Goal: Use online tool/utility: Use online tool/utility

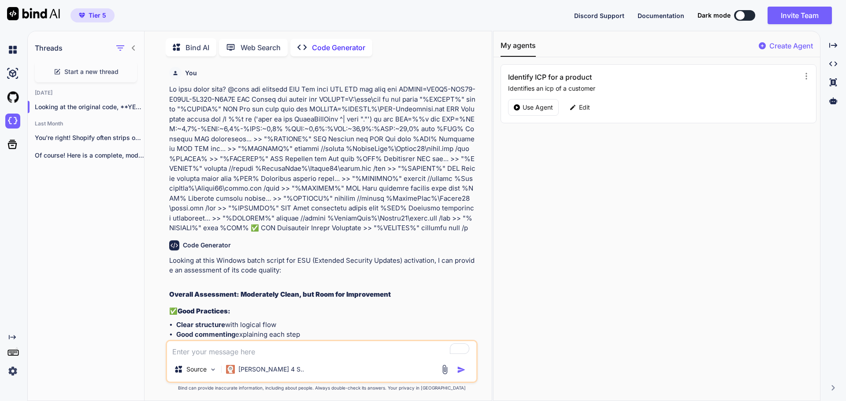
scroll to position [627, 0]
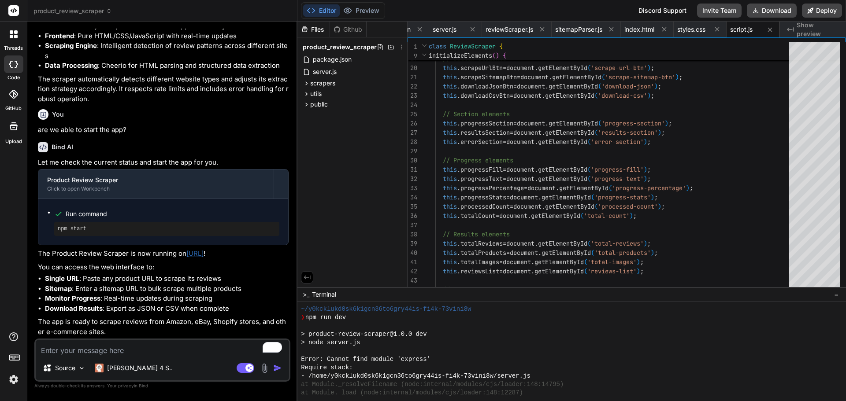
scroll to position [732, 0]
click at [141, 348] on textarea "To enrich screen reader interactions, please activate Accessibility in Grammarl…" at bounding box center [162, 348] width 253 height 16
type textarea "c"
type textarea "x"
type textarea "ca"
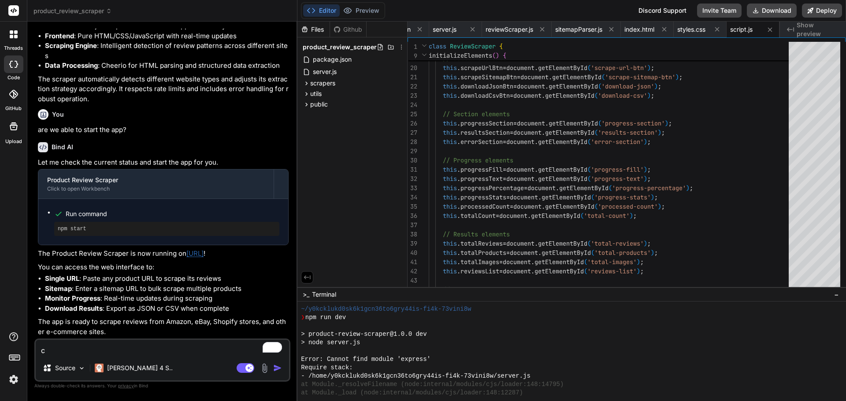
type textarea "x"
type textarea "can"
type textarea "x"
type textarea "can"
type textarea "x"
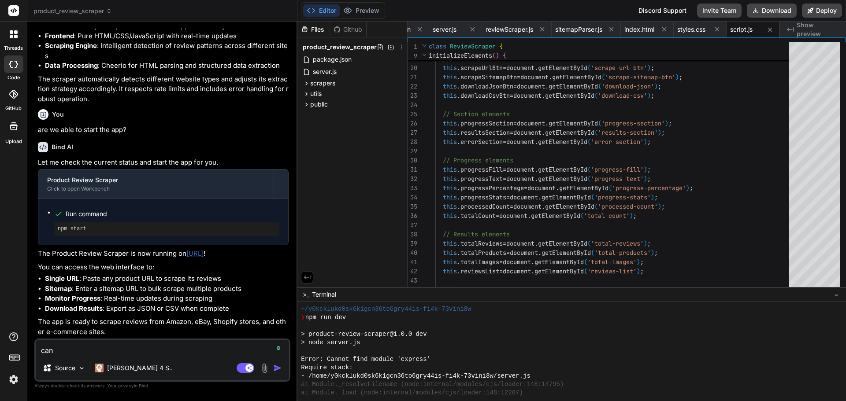
type textarea "can w"
type textarea "x"
type textarea "can we"
type textarea "x"
type textarea "can we"
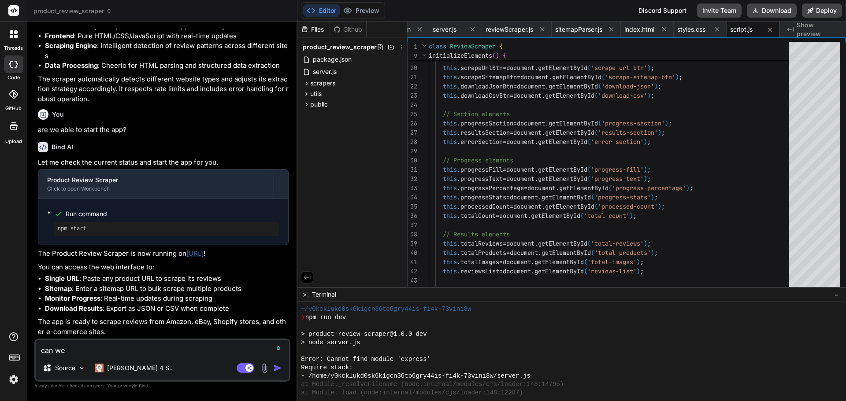
type textarea "x"
type textarea "can we s"
type textarea "x"
type textarea "can we st"
type textarea "x"
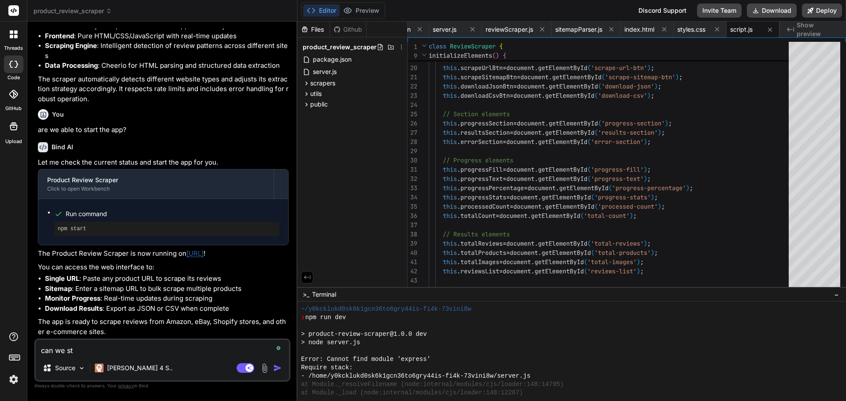
type textarea "can we sta"
type textarea "x"
type textarea "can we star"
type textarea "x"
type textarea "can we start"
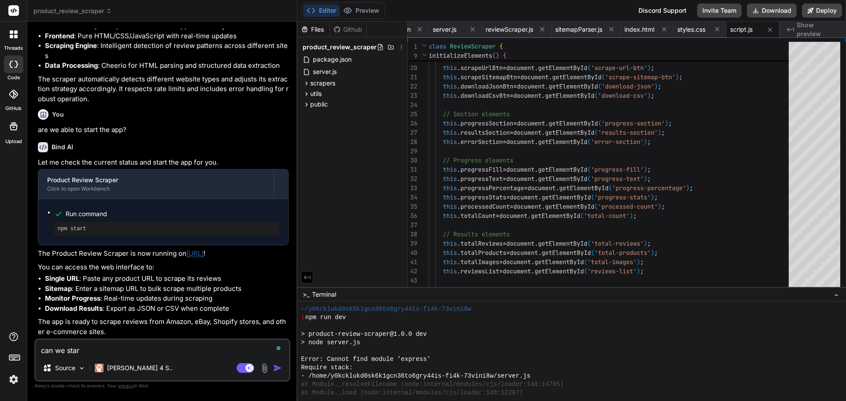
type textarea "x"
type textarea "can we start"
type textarea "x"
type textarea "can we start i"
type textarea "x"
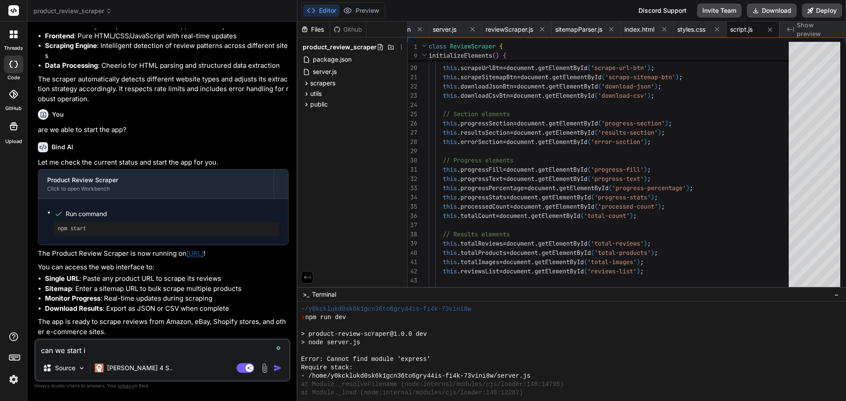
type textarea "can we start it"
type textarea "x"
type textarea "can we start it"
type textarea "x"
type textarea "can we start it a"
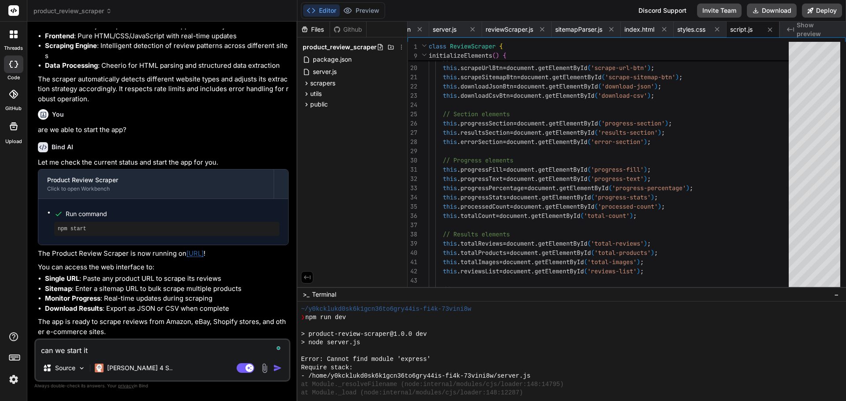
type textarea "x"
type textarea "can we start it ag"
type textarea "x"
type textarea "can we start it aga"
type textarea "x"
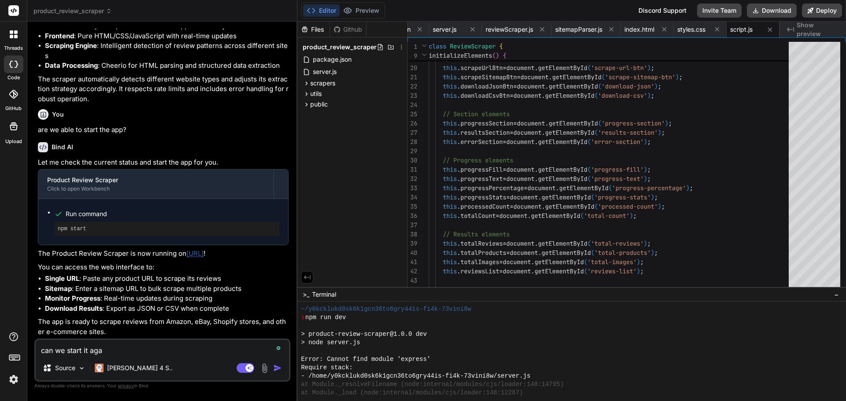
type textarea "can we start it agai"
type textarea "x"
type textarea "can we start it again"
type textarea "x"
type textarea "can we start it again."
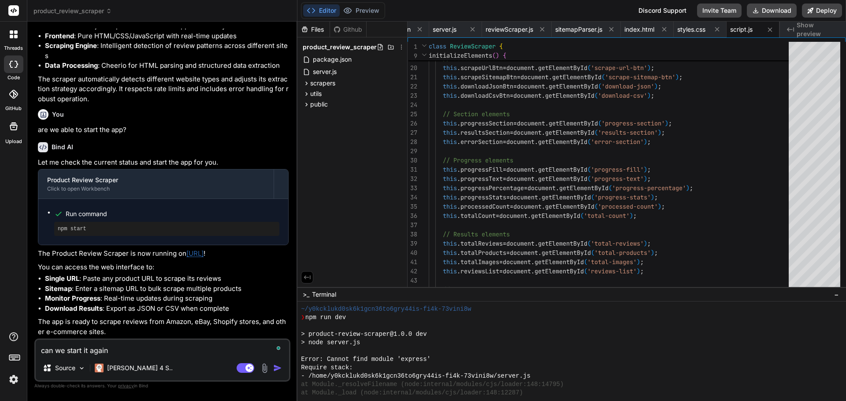
type textarea "x"
type textarea "can we start it again."
type textarea "x"
type textarea "can we start it again."
type textarea "x"
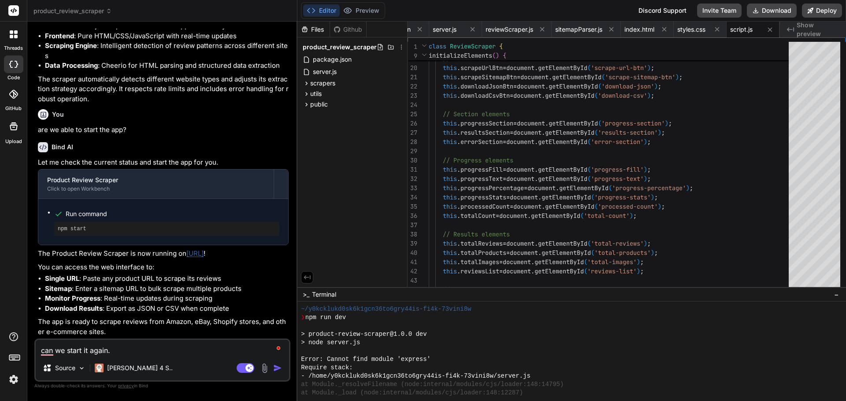
type textarea "can we start it again"
type textarea "x"
type textarea "can we start it again"
type textarea "x"
type textarea "can we start it again a"
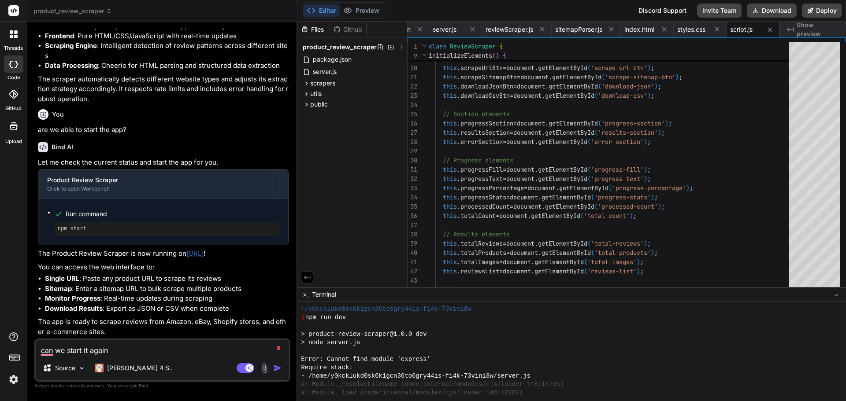
type textarea "x"
type textarea "can we start it again as"
type textarea "x"
type textarea "can we start it again as"
type textarea "x"
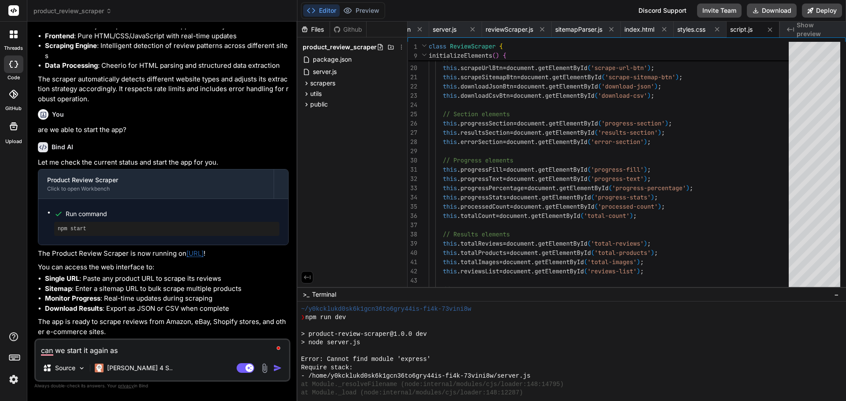
type textarea "can we start it again as i"
type textarea "x"
type textarea "can we start it again as it"
type textarea "x"
type textarea "can we start it again as it"
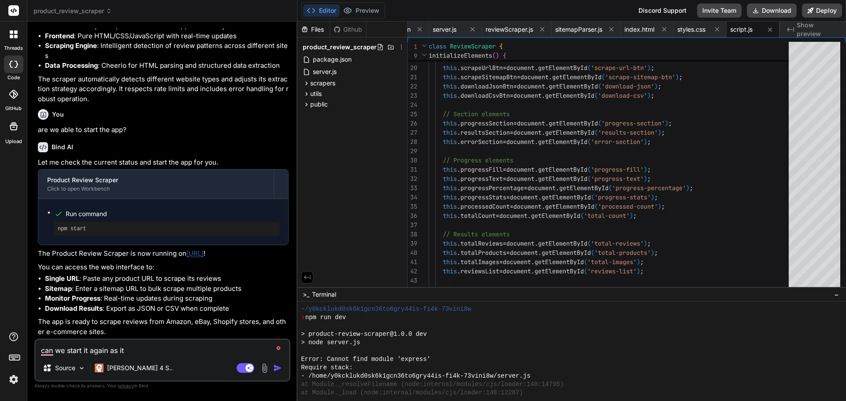
type textarea "x"
type textarea "can we start it again as it i"
type textarea "x"
type textarea "can we start it again as it i"
type textarea "x"
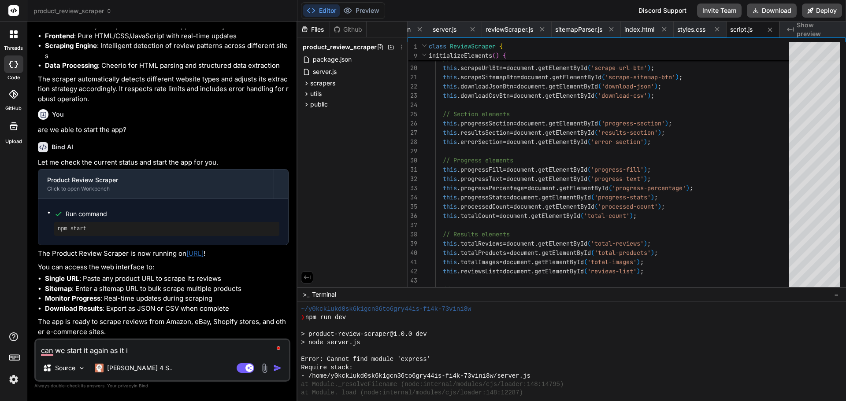
type textarea "can we start it again as it i"
type textarea "x"
type textarea "can we start it again as it is"
type textarea "x"
type textarea "can we start it again as it is"
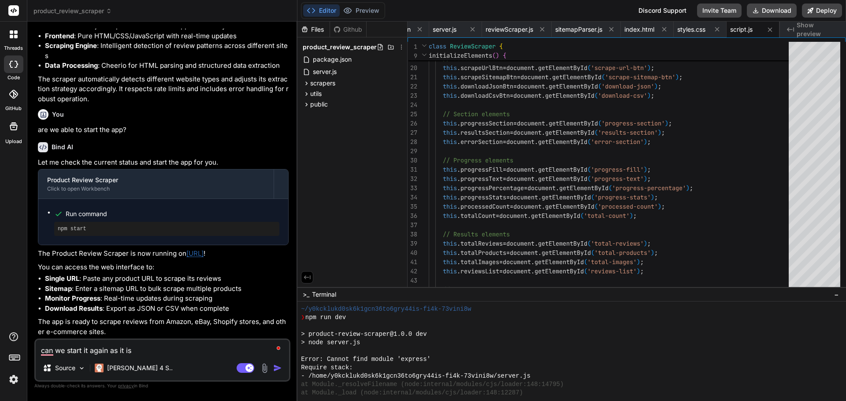
type textarea "x"
type textarea "can we start it again as it is n"
type textarea "x"
type textarea "can we start it again as it is no"
type textarea "x"
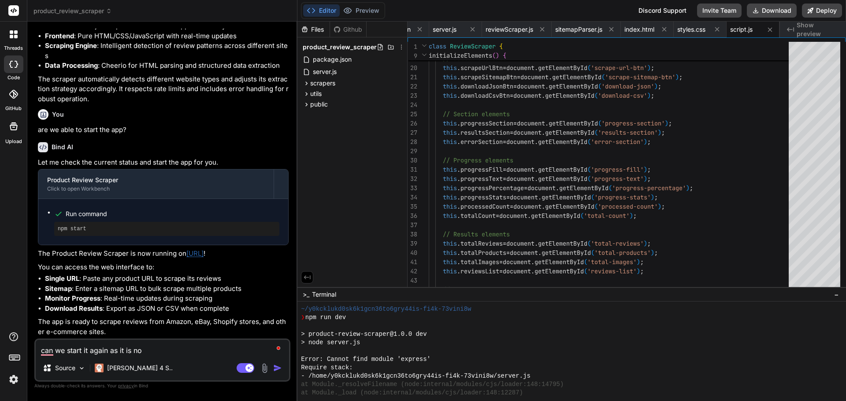
type textarea "can we start it again as it is not"
type textarea "x"
type textarea "can we start it again as it is not"
type textarea "x"
type textarea "can we start it again as it is not w"
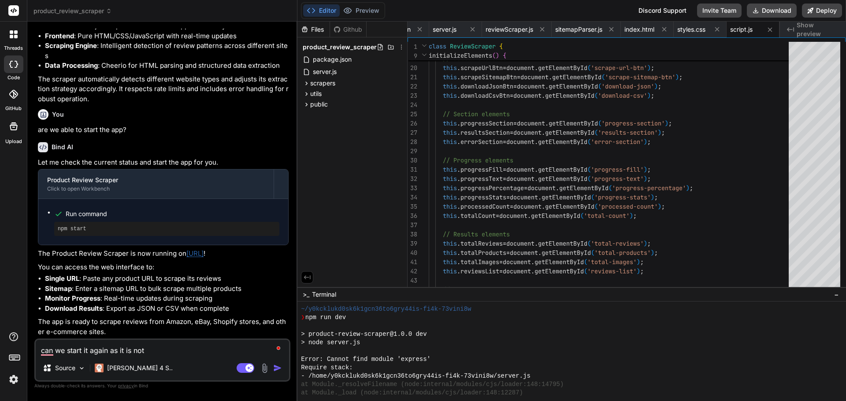
type textarea "x"
type textarea "can we start it again as it is not"
type textarea "x"
type textarea "can we start it again as it is not s"
type textarea "x"
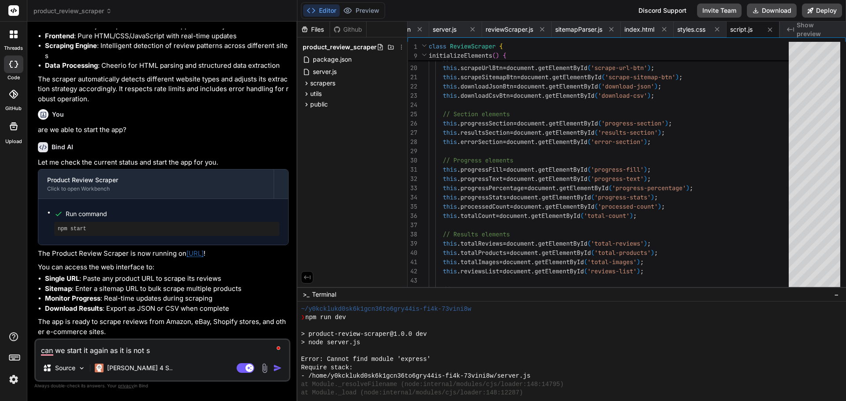
type textarea "can we start it again as it is not sh"
type textarea "x"
type textarea "can we start it again as it is not sho"
type textarea "x"
type textarea "can we start it again as it is not show"
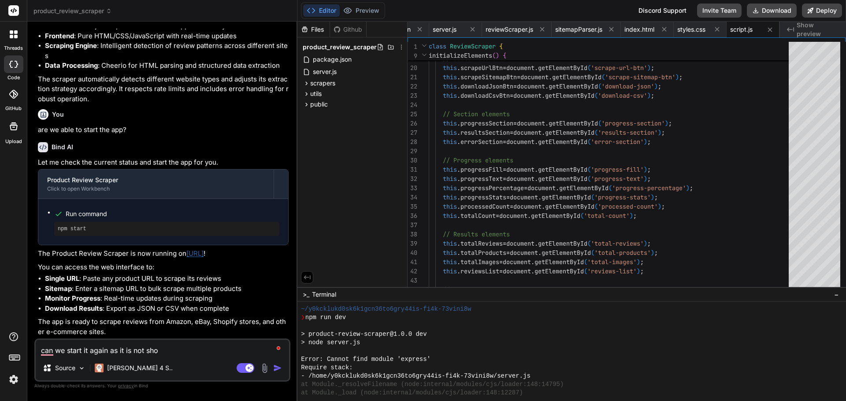
type textarea "x"
type textarea "can we start it again as it is not showi"
type textarea "x"
type textarea "can we start it again as it is not showin"
type textarea "x"
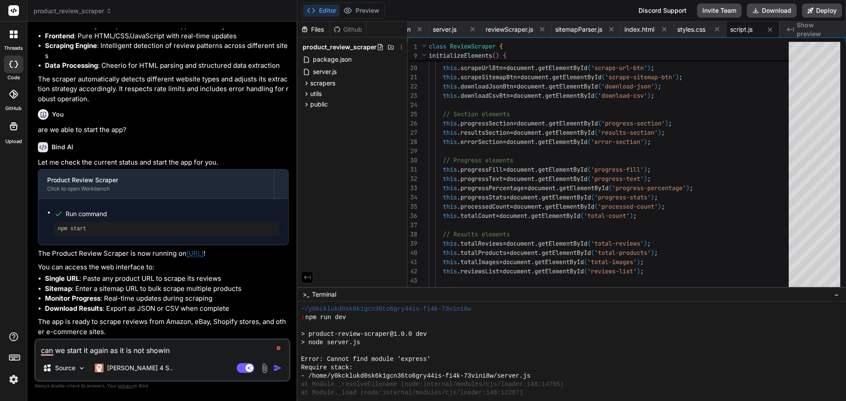
type textarea "can we start it again as it is not showing"
type textarea "x"
type textarea "can we start it again as it is not showing"
type textarea "x"
type textarea "can we start it again as it is not showing u"
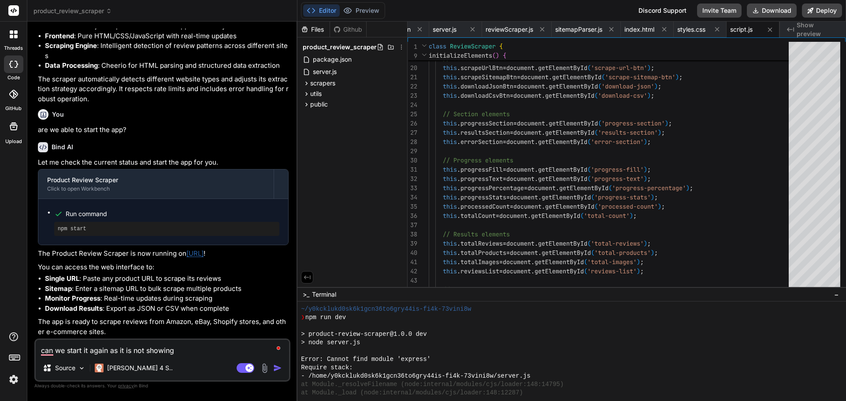
type textarea "x"
type textarea "can we start it again as it is not showing up"
type textarea "x"
type textarea "can we start it again as it is not showing up"
type textarea "x"
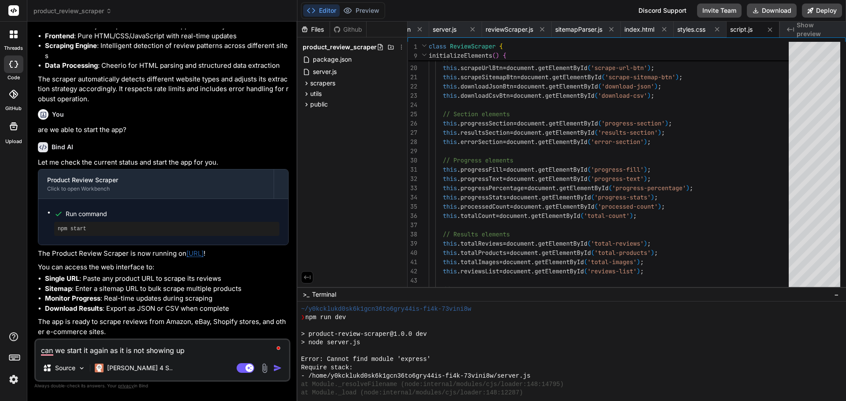
type textarea "can we start it again as it is not showing up i"
type textarea "x"
type textarea "can we start it again as it is not showing up in"
type textarea "x"
type textarea "can we start it again as it is not showing up in"
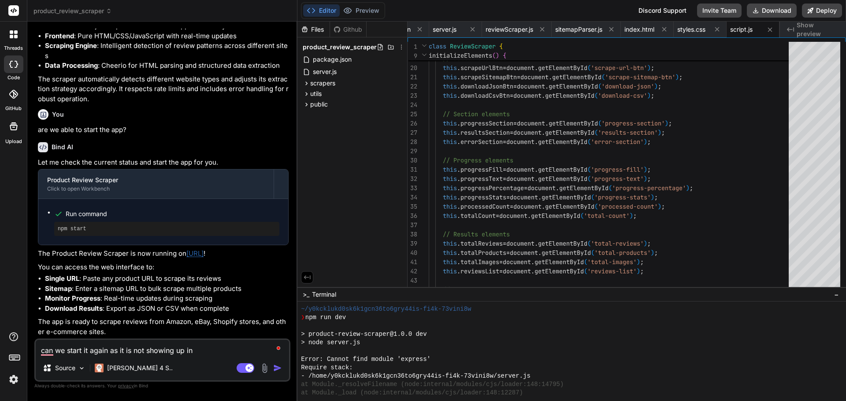
type textarea "x"
type textarea "can we start it again as it is not showing up in p"
type textarea "x"
type textarea "can we start it again as it is not showing up in pr"
type textarea "x"
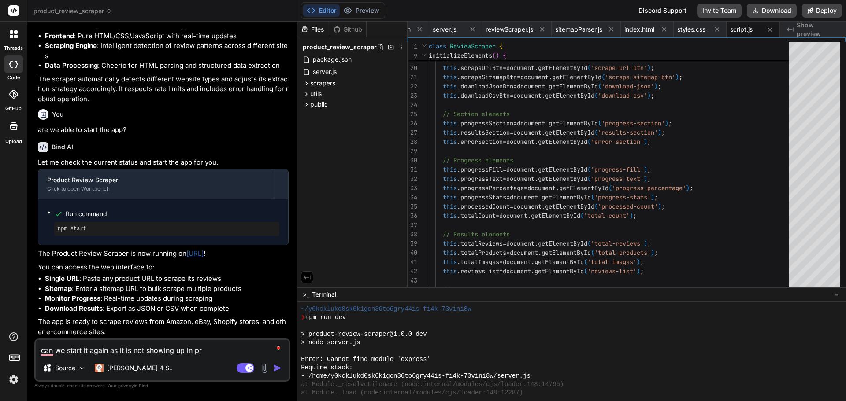
type textarea "can we start it again as it is not showing up in pre"
type textarea "x"
type textarea "can we start it again as it is not showing up in prev"
type textarea "x"
type textarea "can we start it again as it is not showing up in previ"
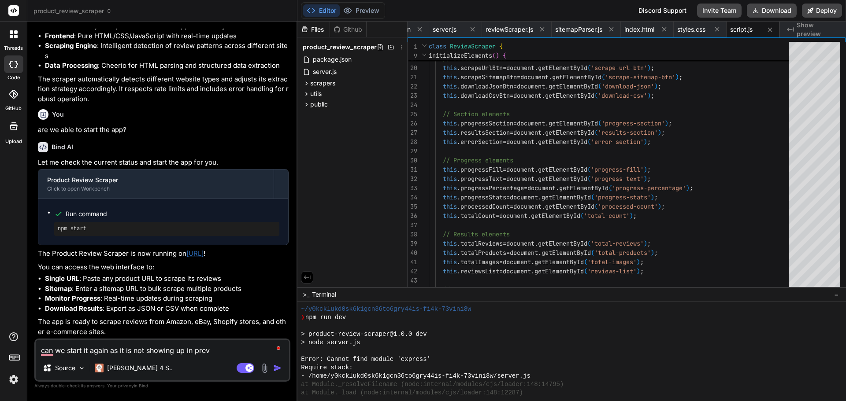
type textarea "x"
type textarea "can we start it again as it is not showing up in previe"
type textarea "x"
type textarea "can we start it again as it is not showing up in preview"
type textarea "x"
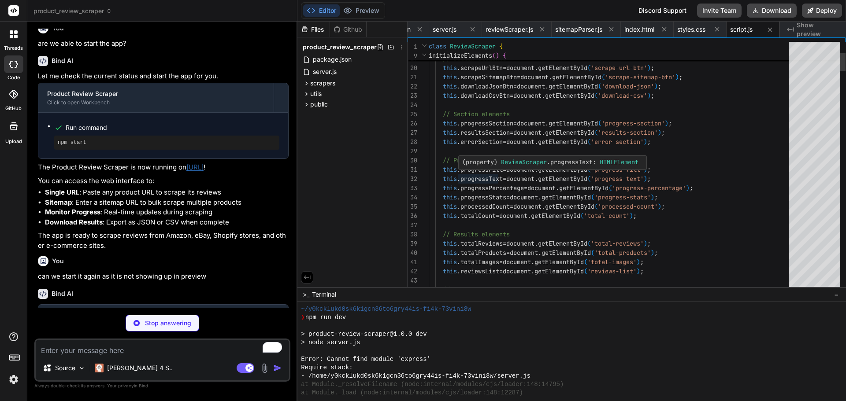
scroll to position [823, 0]
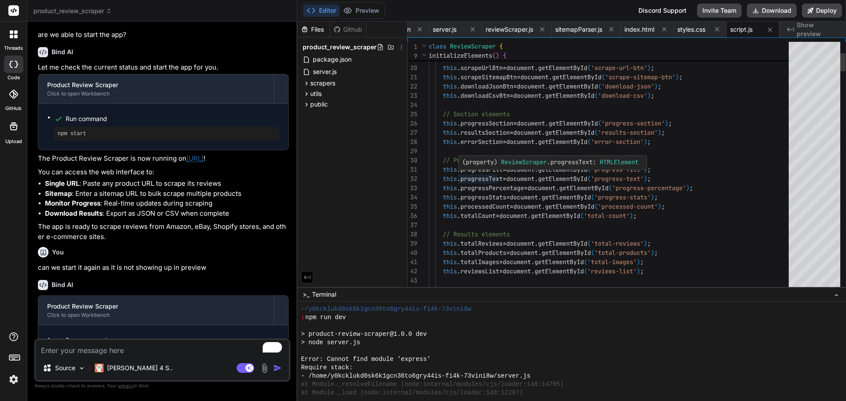
type textarea "x"
click at [823, 31] on span "Show preview" at bounding box center [817, 30] width 42 height 18
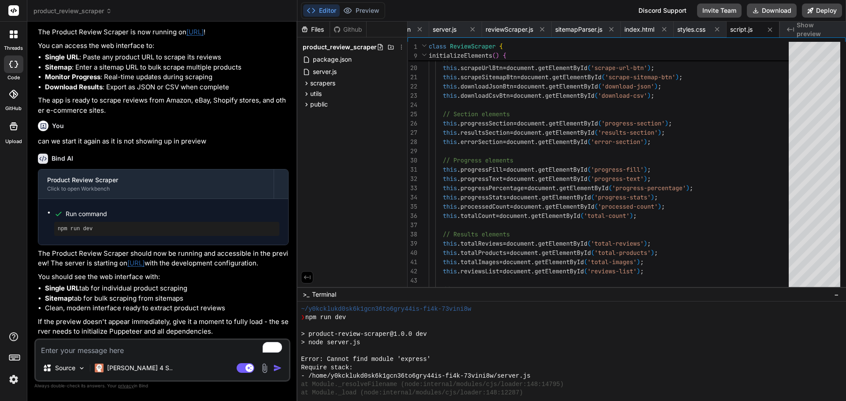
scroll to position [963, 0]
click at [144, 259] on link "[URL]" at bounding box center [135, 263] width 17 height 8
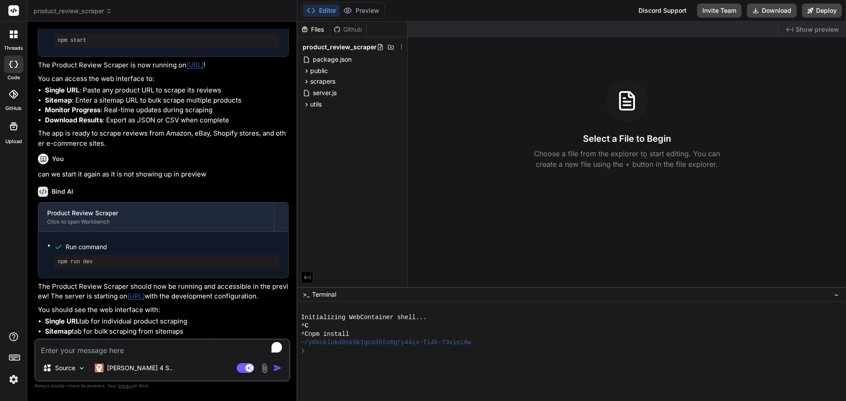
scroll to position [963, 0]
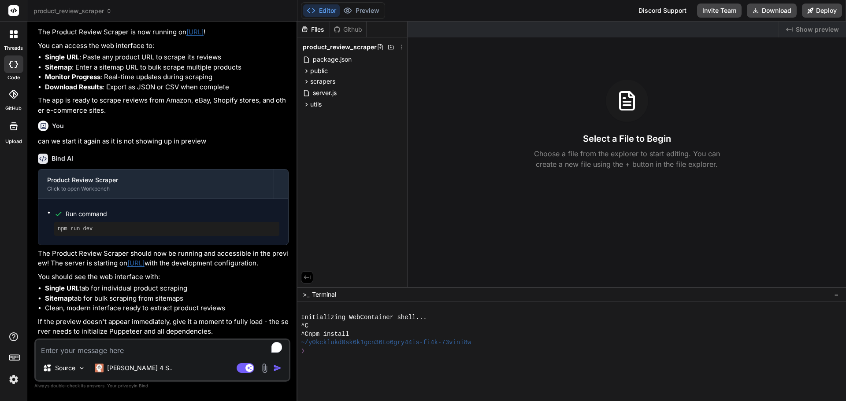
click at [462, 163] on div "Select a File to Begin Choose a file from the explorer to start editing. You ca…" at bounding box center [626, 125] width 438 height 90
click at [157, 352] on textarea "To enrich screen reader interactions, please activate Accessibility in Grammarl…" at bounding box center [162, 348] width 253 height 16
click at [146, 350] on textarea "To enrich screen reader interactions, please activate Accessibility in Grammarl…" at bounding box center [162, 348] width 253 height 16
type textarea "x"
type textarea "I"
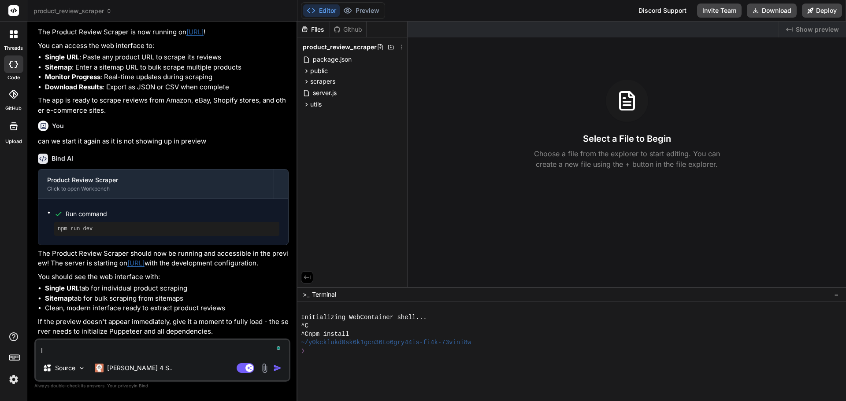
type textarea "x"
type textarea "I s"
type textarea "x"
type textarea "I st"
type textarea "x"
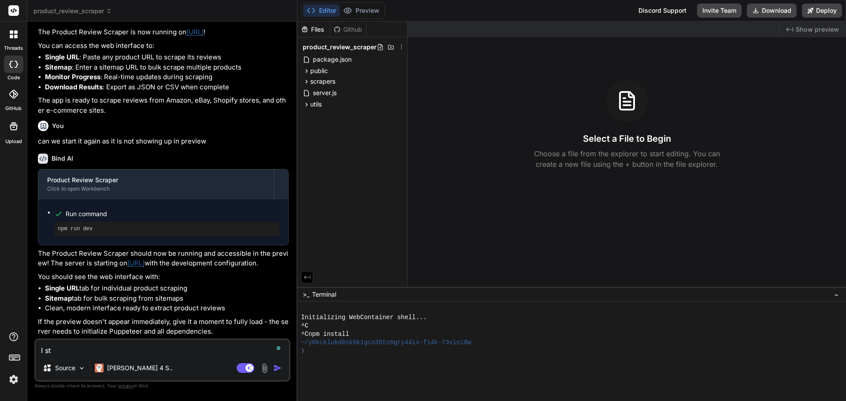
type textarea "I sti"
type textarea "x"
type textarea "I stil"
type textarea "x"
type textarea "I still"
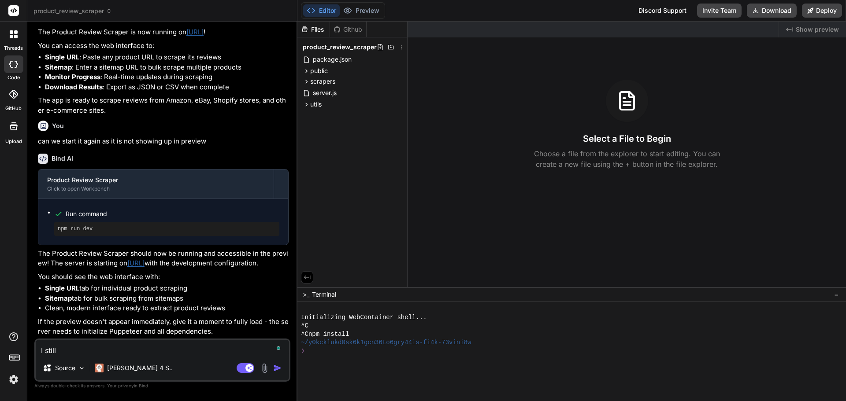
type textarea "x"
type textarea "I still"
type textarea "x"
type textarea "I still c"
type textarea "x"
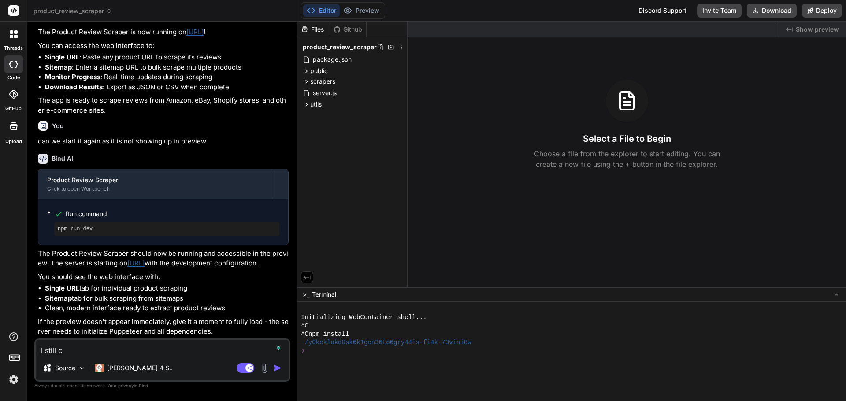
type textarea "I still ca"
type textarea "x"
type textarea "I still can"
type textarea "x"
type textarea "I still [PERSON_NAME]"
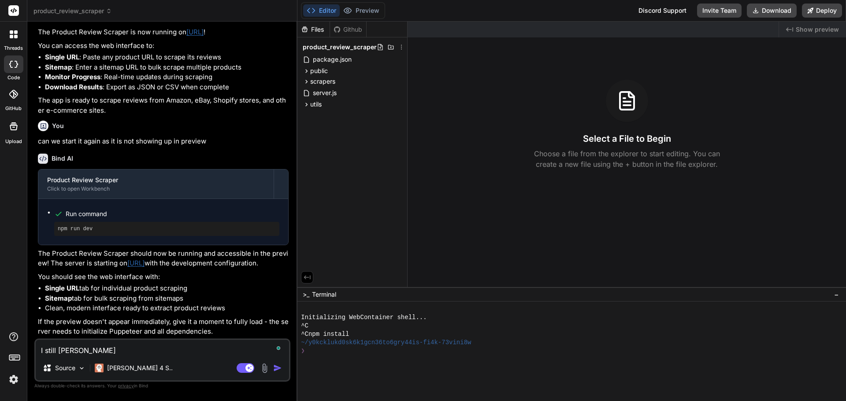
type textarea "x"
type textarea "I still canno"
type textarea "x"
type textarea "I still cannot"
type textarea "x"
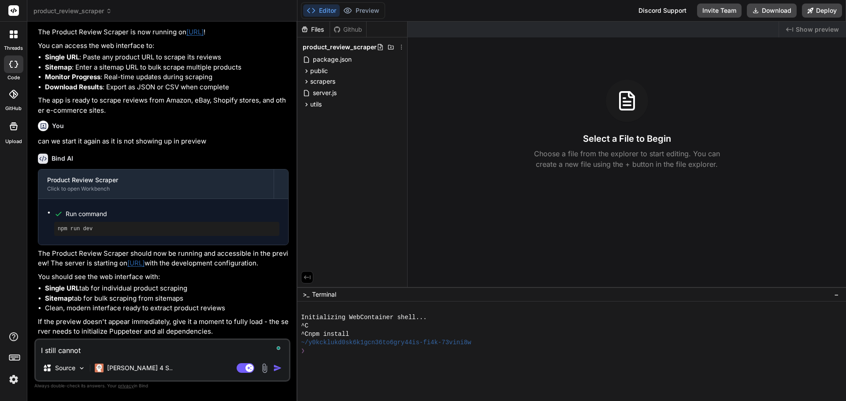
type textarea "I still cannot p"
type textarea "x"
type textarea "I still cannot pr"
type textarea "x"
type textarea "I still cannot prei"
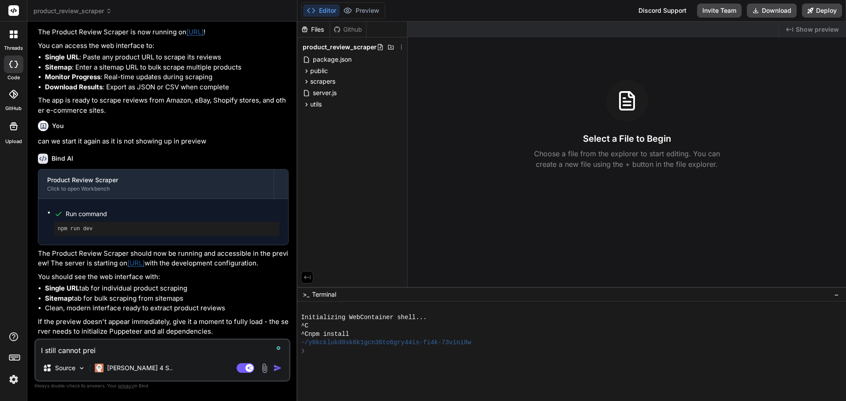
type textarea "x"
type textarea "I still cannot preiv"
type textarea "x"
type textarea "I still cannot preive"
type textarea "x"
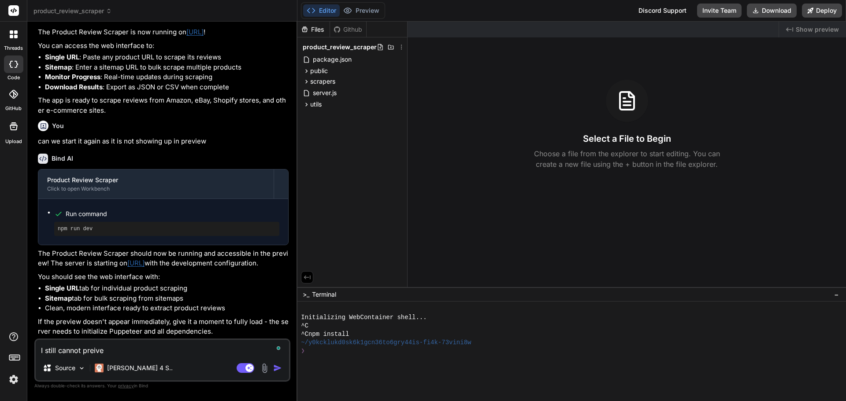
type textarea "I still cannot preivew"
type textarea "x"
type textarea "I still cannot preive"
type textarea "x"
type textarea "I still cannot preiv"
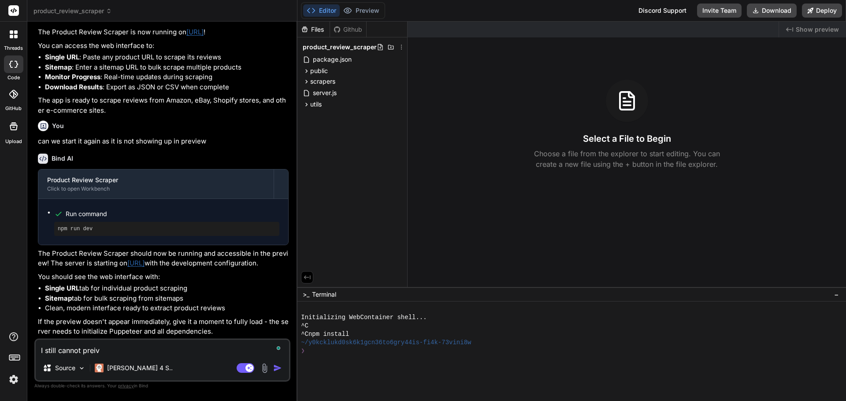
type textarea "x"
type textarea "I still cannot prei"
type textarea "x"
type textarea "I still cannot pre"
type textarea "x"
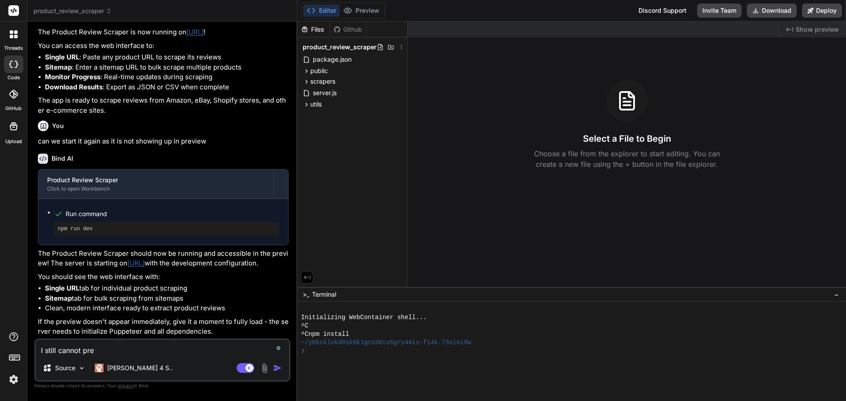
type textarea "I still cannot prev"
type textarea "x"
type textarea "I still cannot previ"
type textarea "x"
type textarea "I still cannot previe"
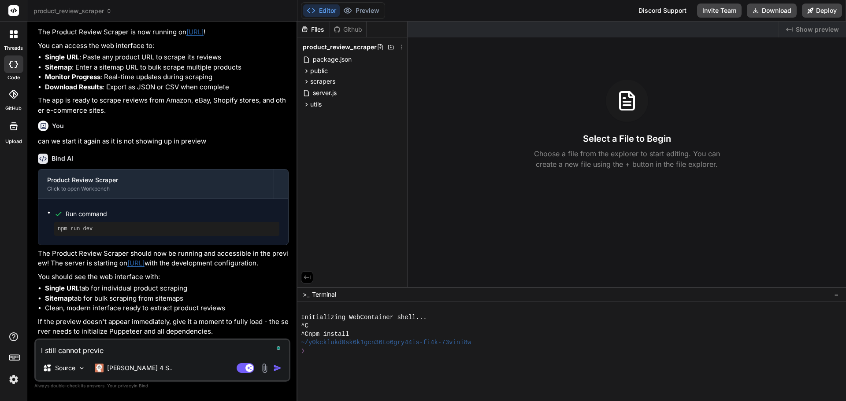
type textarea "x"
type textarea "I still cannot preview"
type textarea "x"
type textarea "I still cannot preview"
type textarea "x"
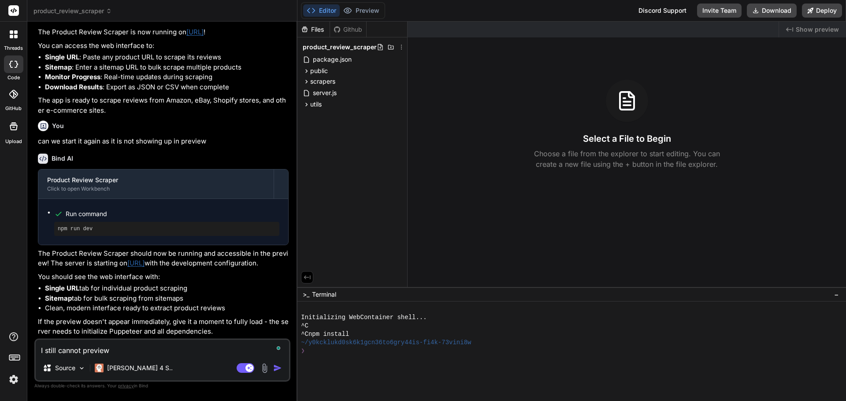
type textarea "I still cannot preview i"
type textarea "x"
type textarea "I still cannot preview it"
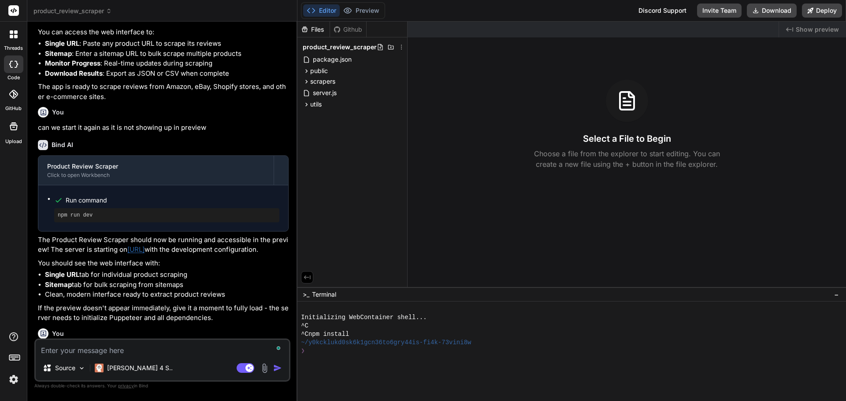
scroll to position [1054, 0]
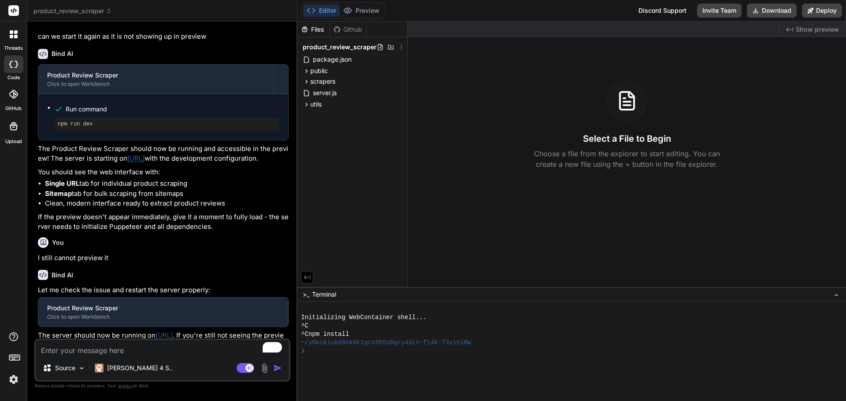
type textarea "x"
